Goal: Task Accomplishment & Management: Manage account settings

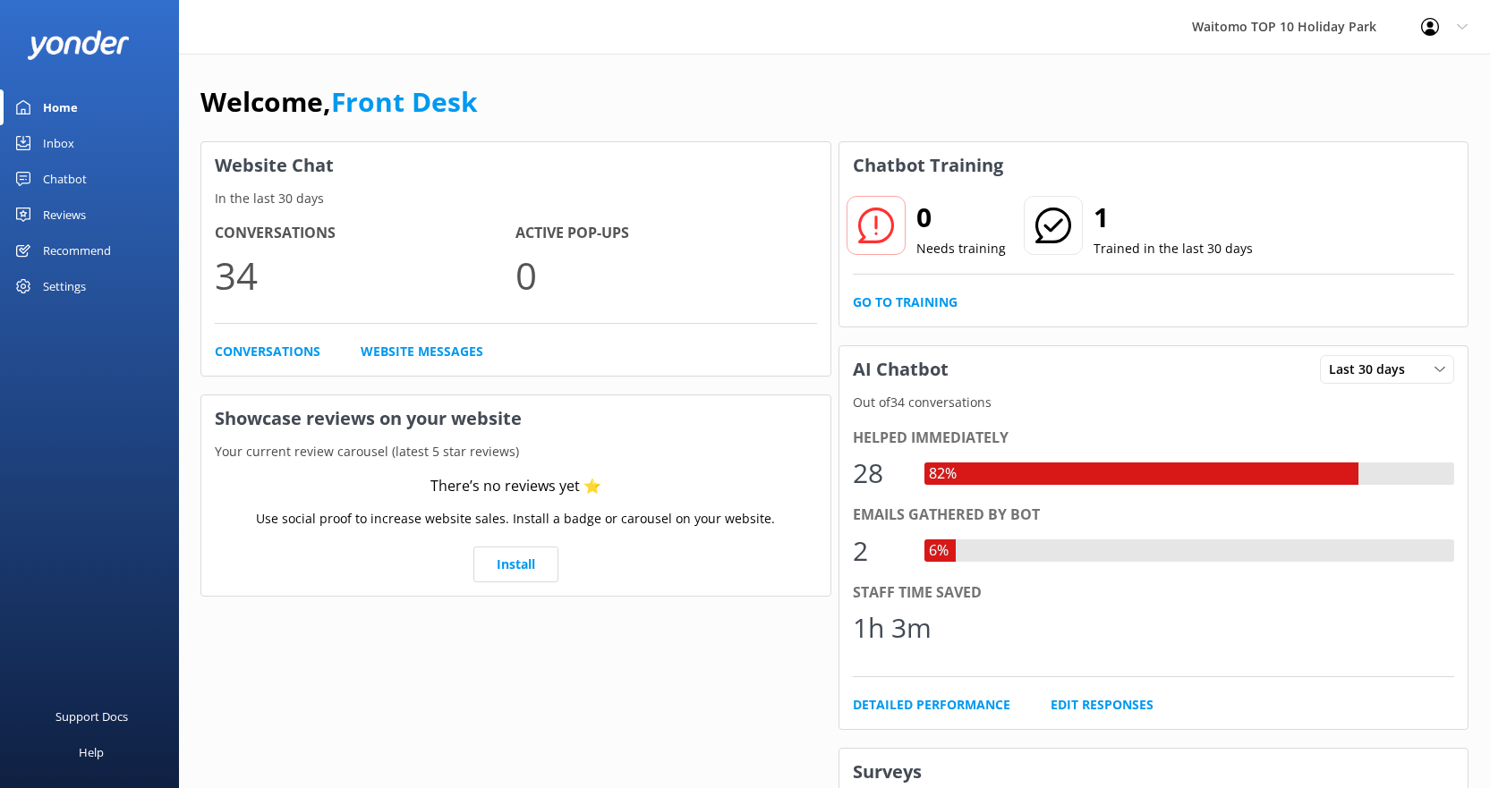
click at [64, 136] on div "Inbox" at bounding box center [58, 143] width 31 height 36
